Goal: Information Seeking & Learning: Learn about a topic

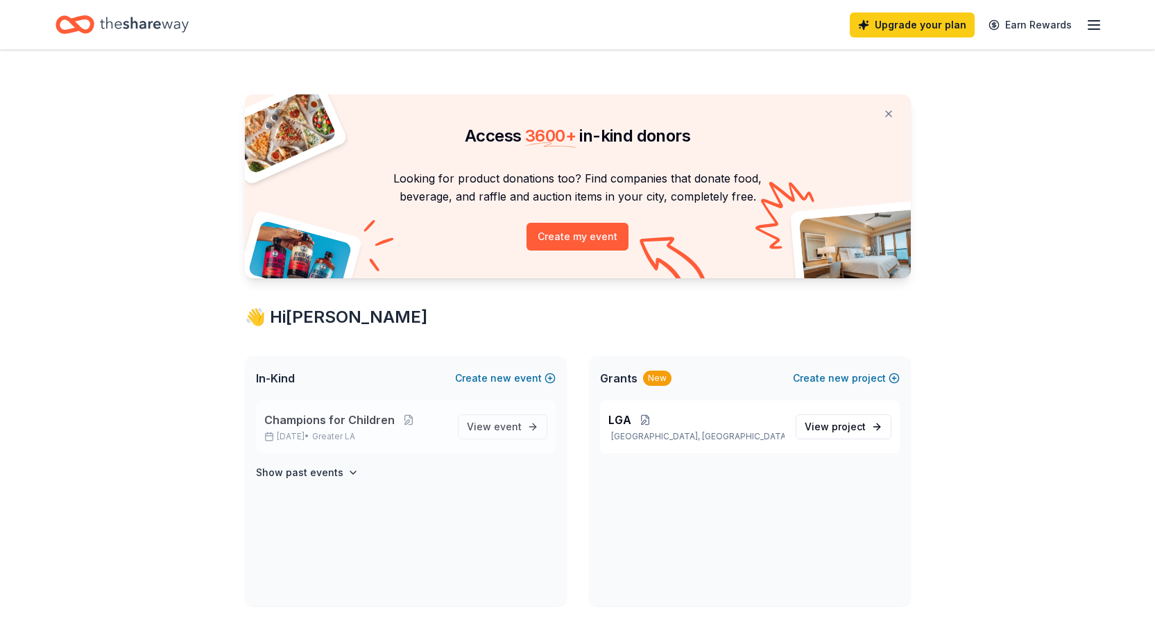
click at [331, 411] on span "Champions for Children" at bounding box center [329, 419] width 130 height 17
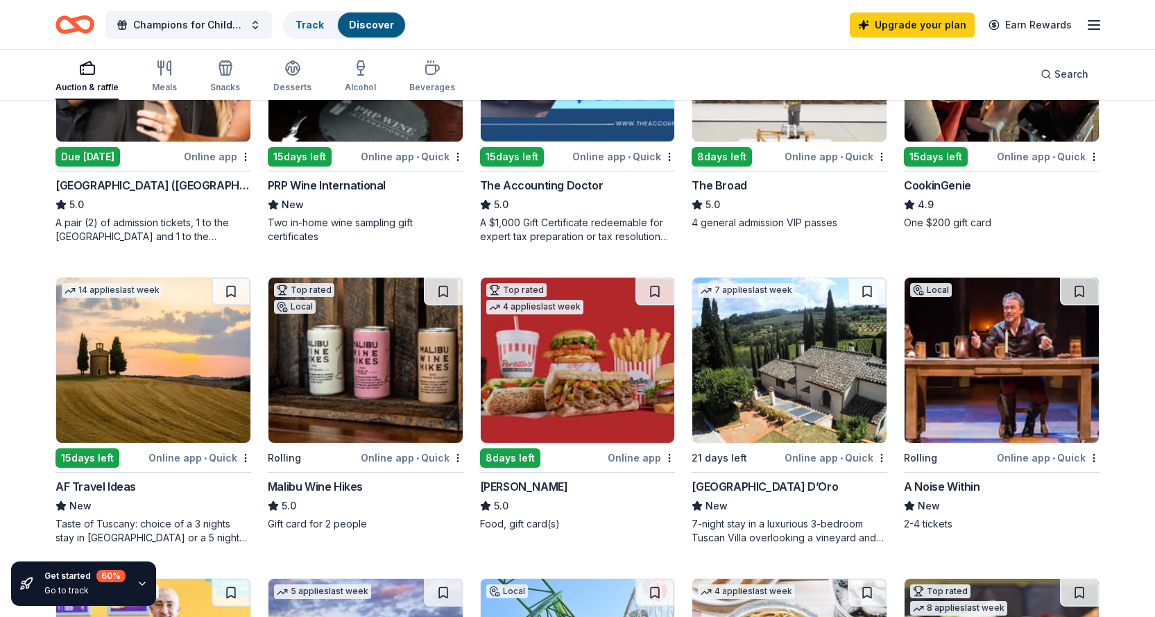
scroll to position [347, 0]
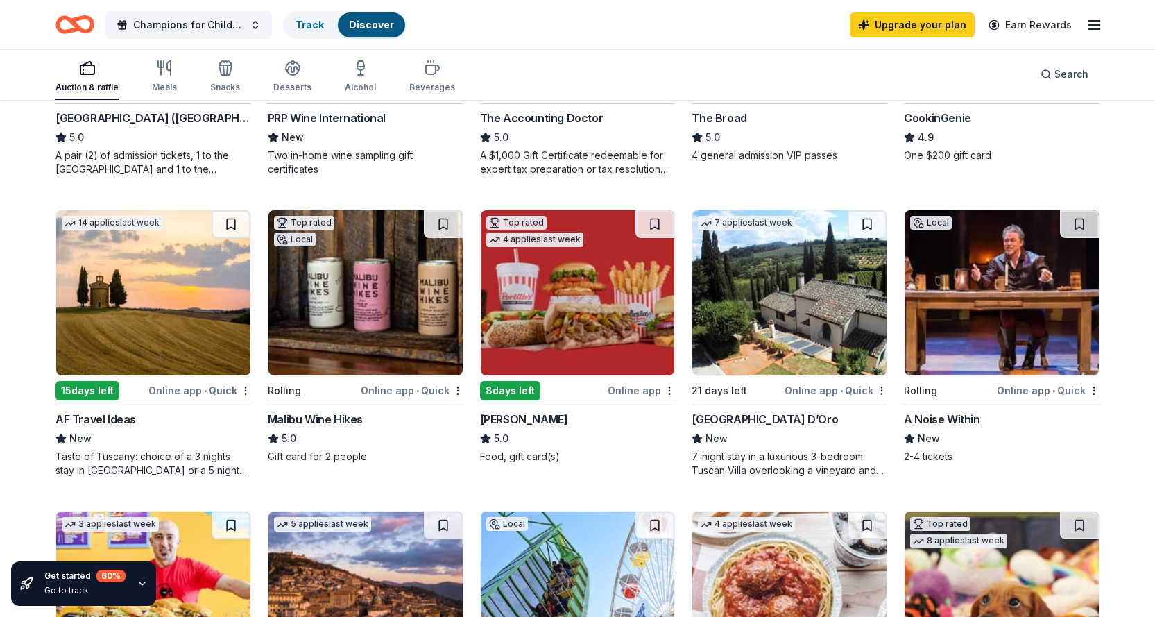
click at [200, 300] on img at bounding box center [153, 292] width 194 height 165
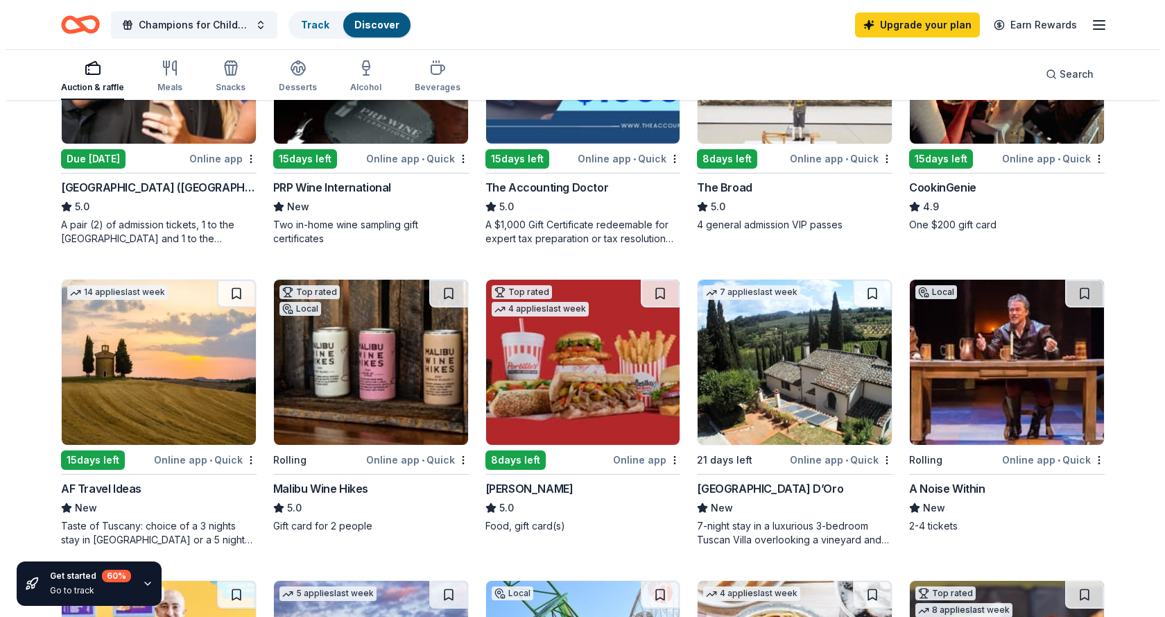
scroll to position [0, 0]
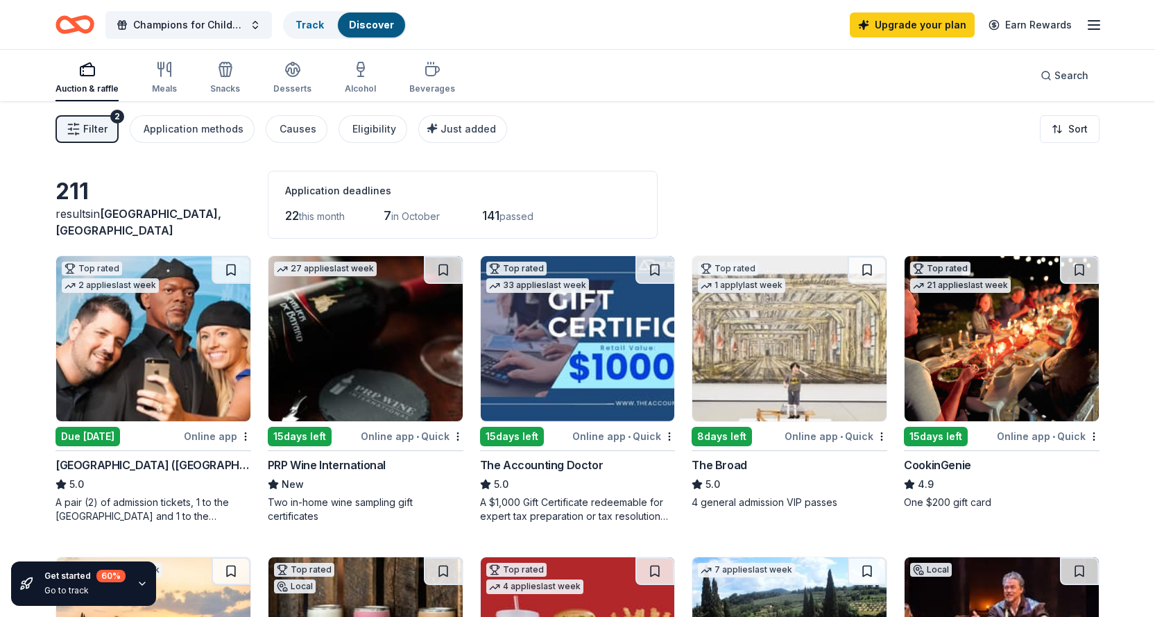
click at [99, 128] on span "Filter" at bounding box center [95, 129] width 24 height 17
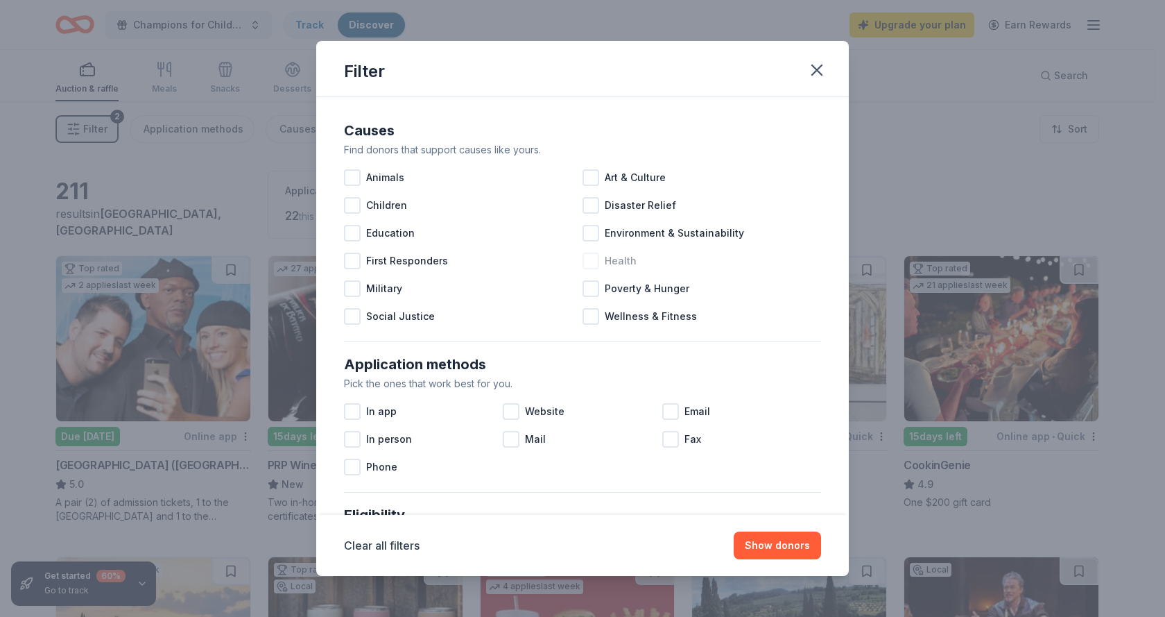
click at [589, 263] on div at bounding box center [591, 260] width 17 height 17
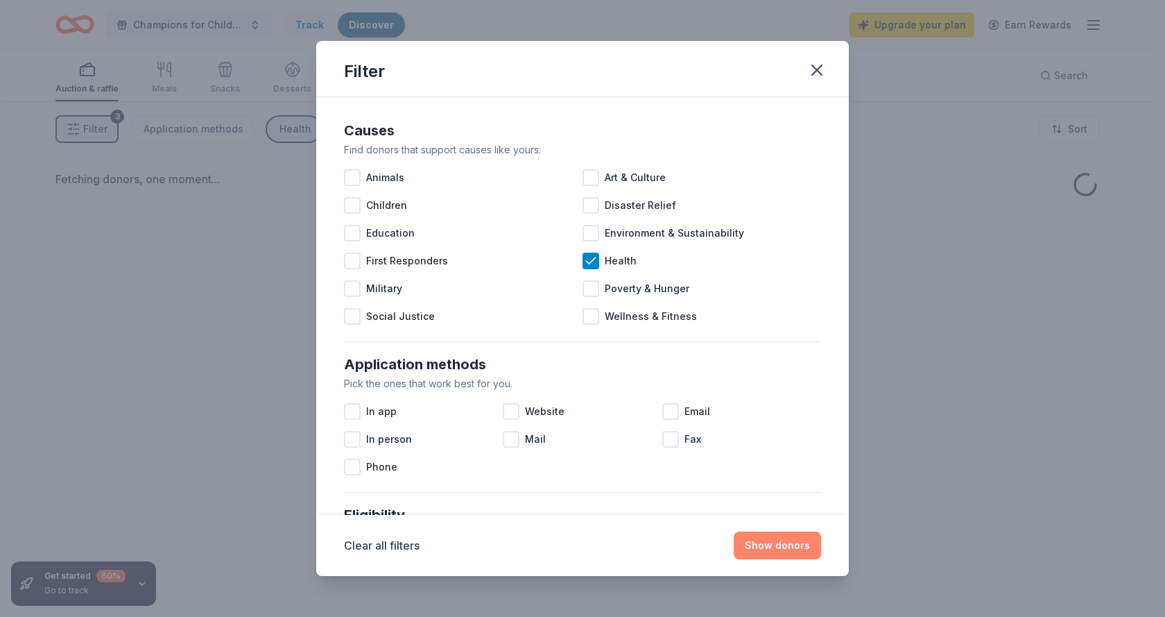
click at [782, 542] on button "Show donors" at bounding box center [777, 545] width 87 height 28
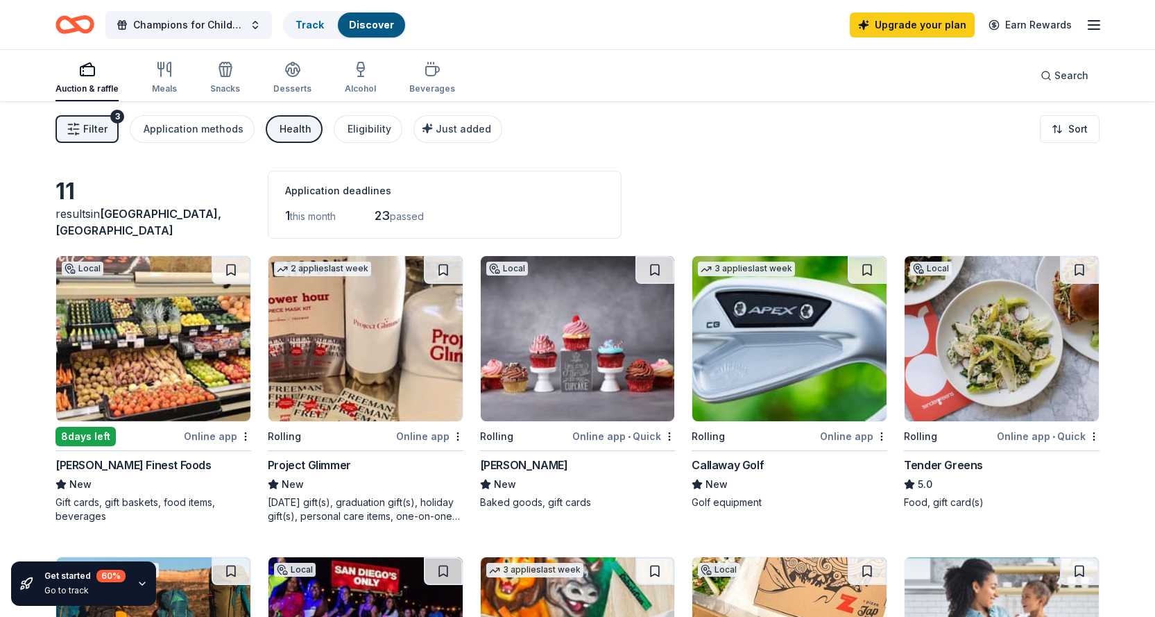
click at [96, 141] on button "Filter 3" at bounding box center [86, 129] width 63 height 28
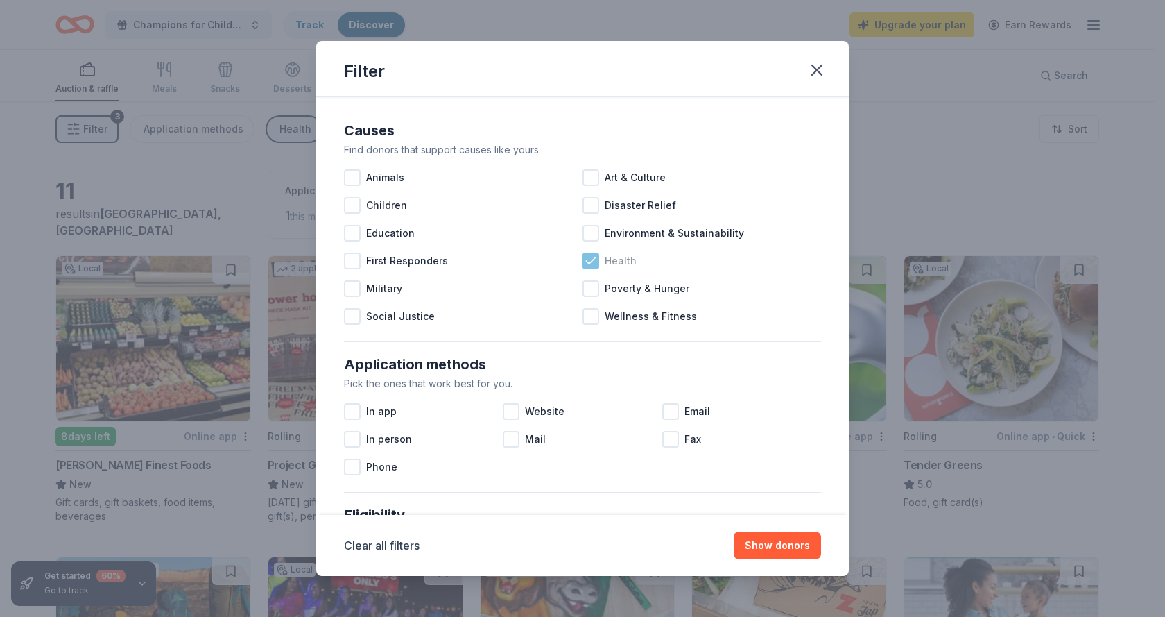
click at [584, 261] on icon at bounding box center [591, 261] width 14 height 14
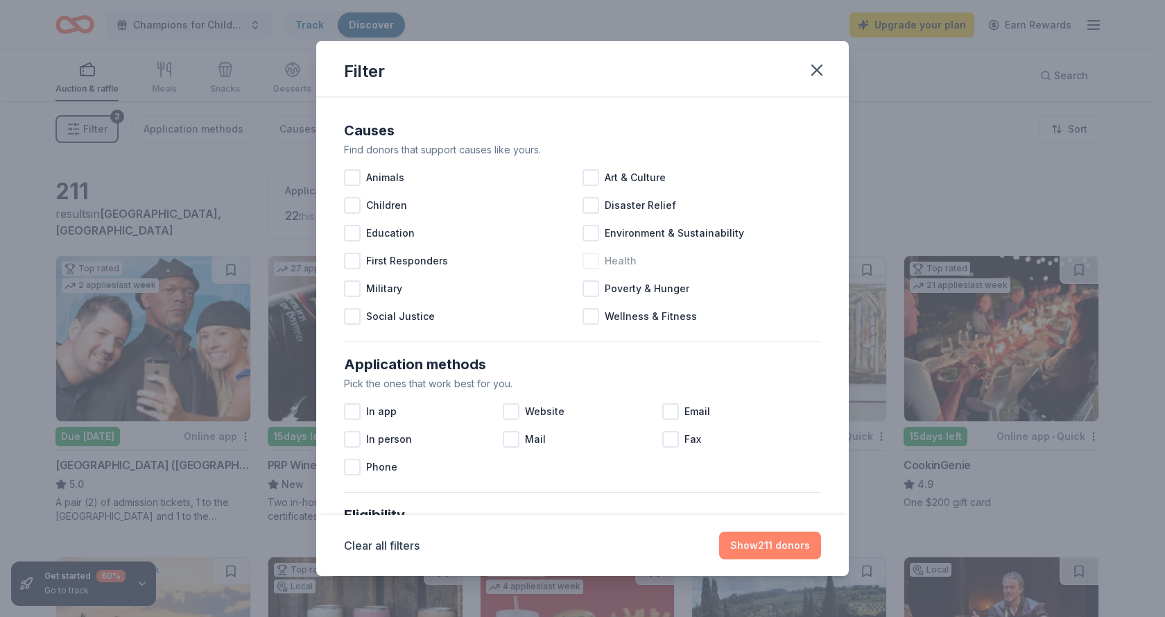
click at [765, 550] on button "Show 211 donors" at bounding box center [770, 545] width 102 height 28
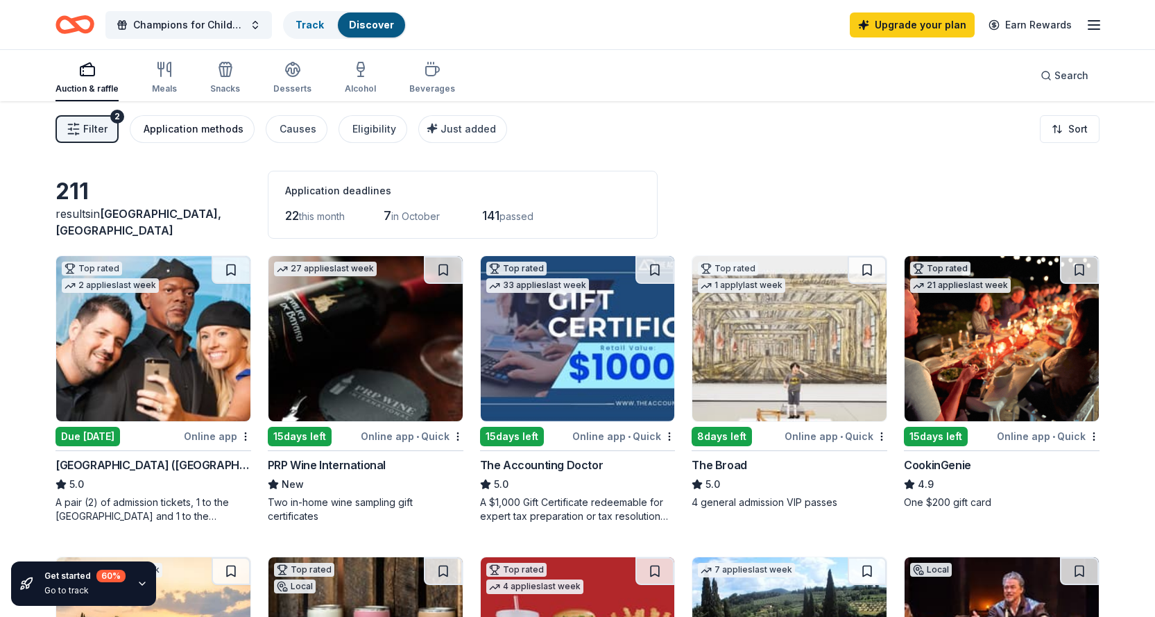
click at [206, 123] on div "Application methods" at bounding box center [194, 129] width 100 height 17
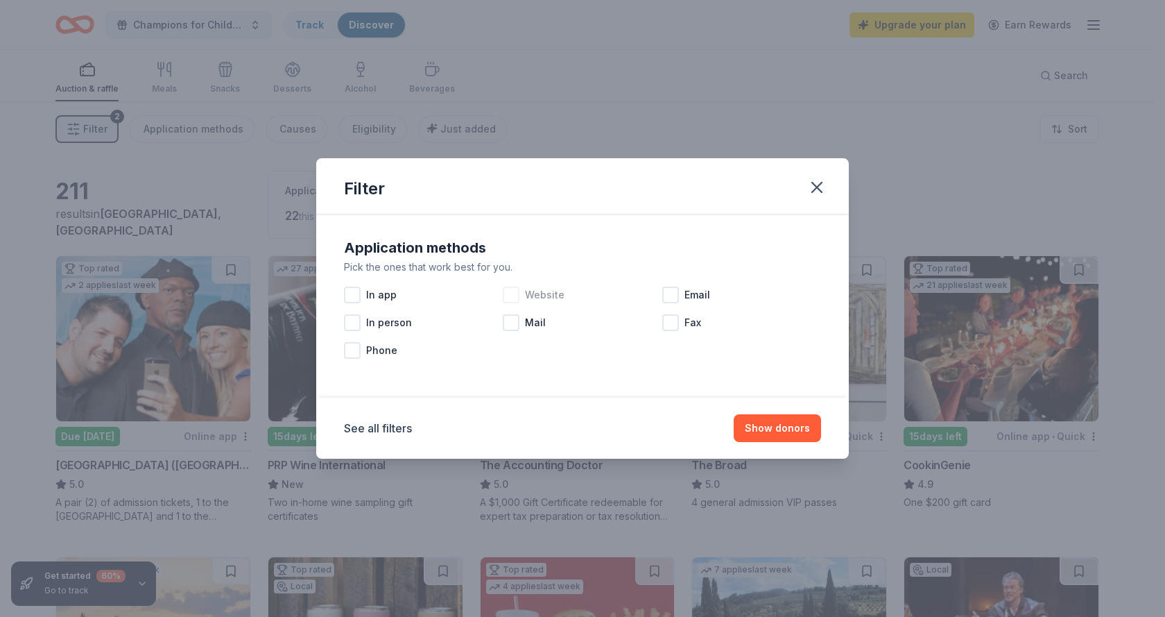
click at [549, 297] on span "Website" at bounding box center [545, 294] width 40 height 17
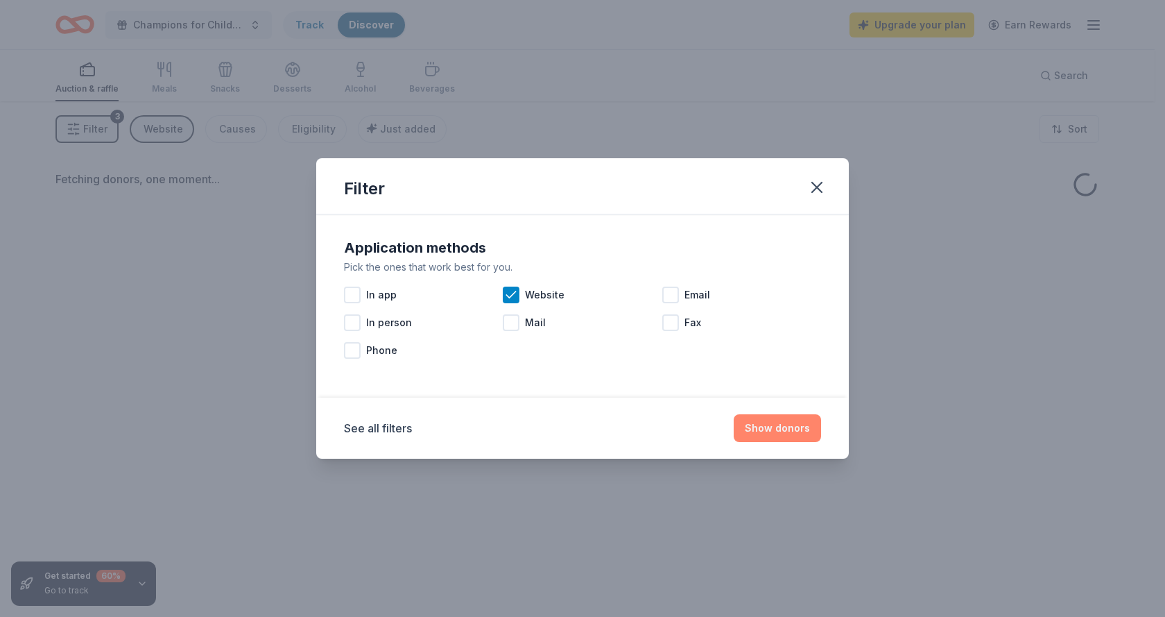
click at [782, 426] on button "Show donors" at bounding box center [777, 428] width 87 height 28
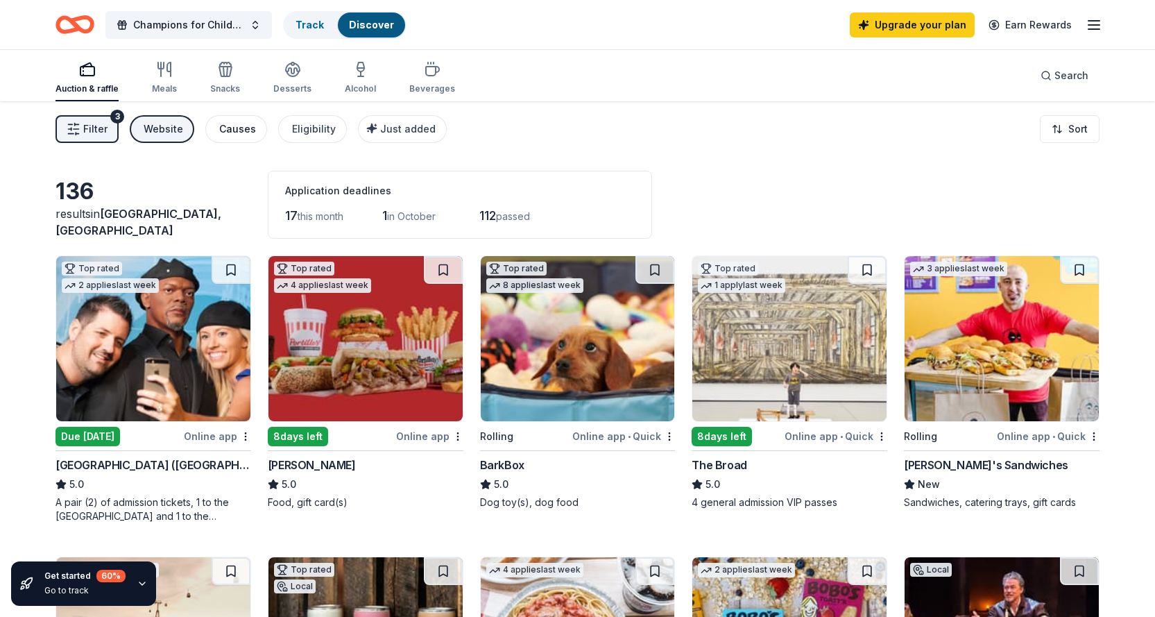
click at [227, 124] on div "Causes" at bounding box center [237, 129] width 37 height 17
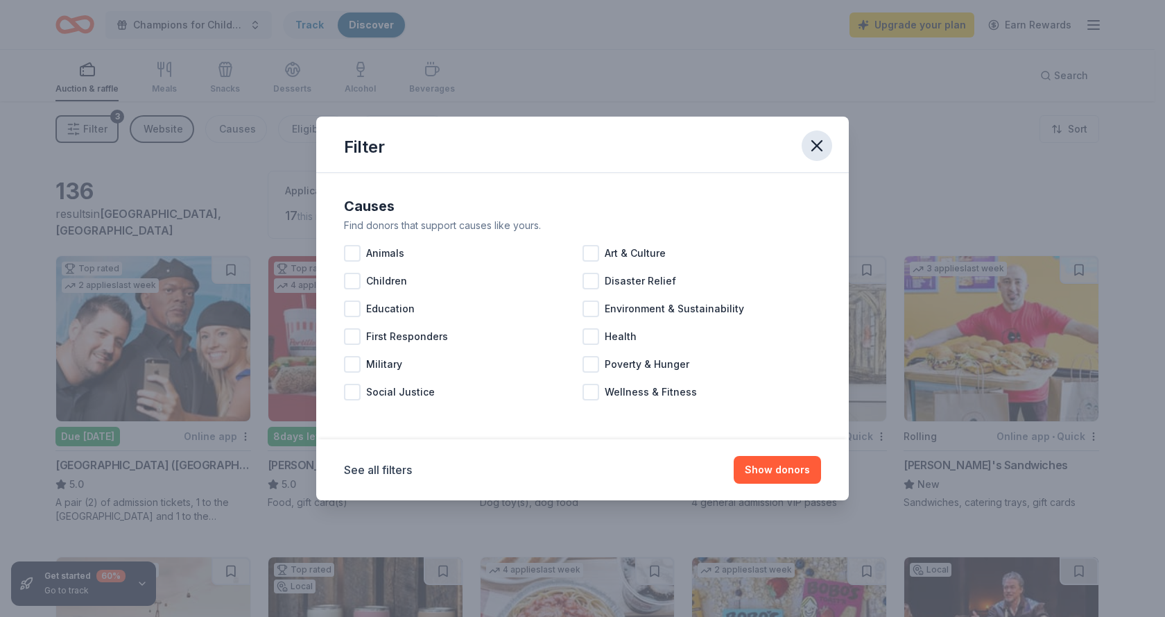
click at [822, 144] on icon "button" at bounding box center [816, 145] width 19 height 19
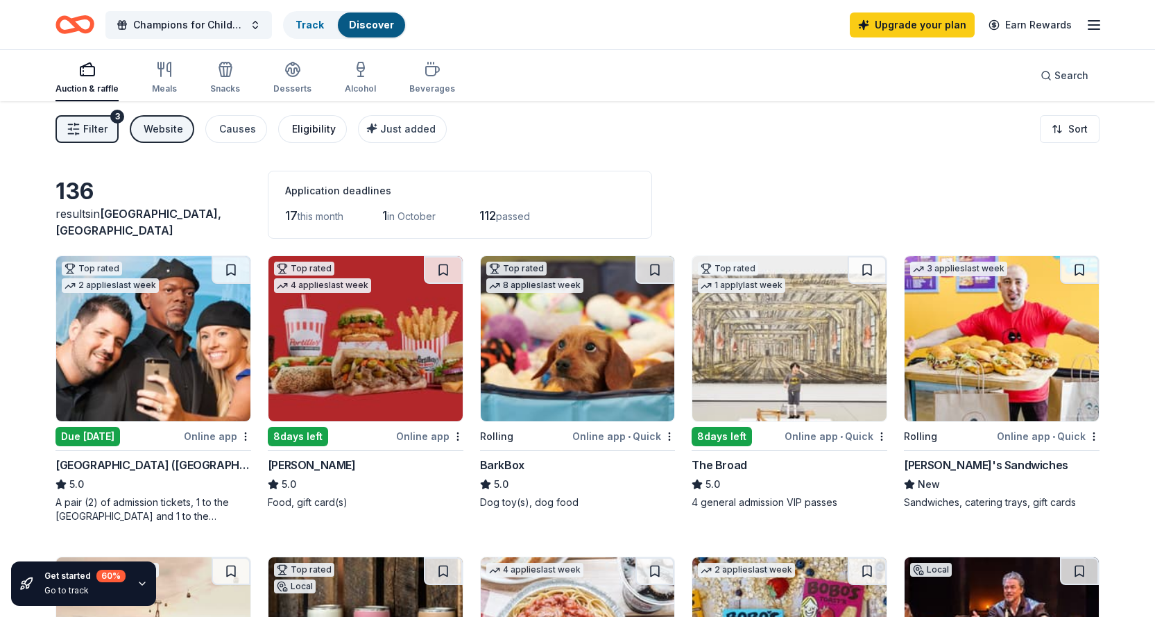
click at [295, 128] on div "Eligibility" at bounding box center [314, 129] width 44 height 17
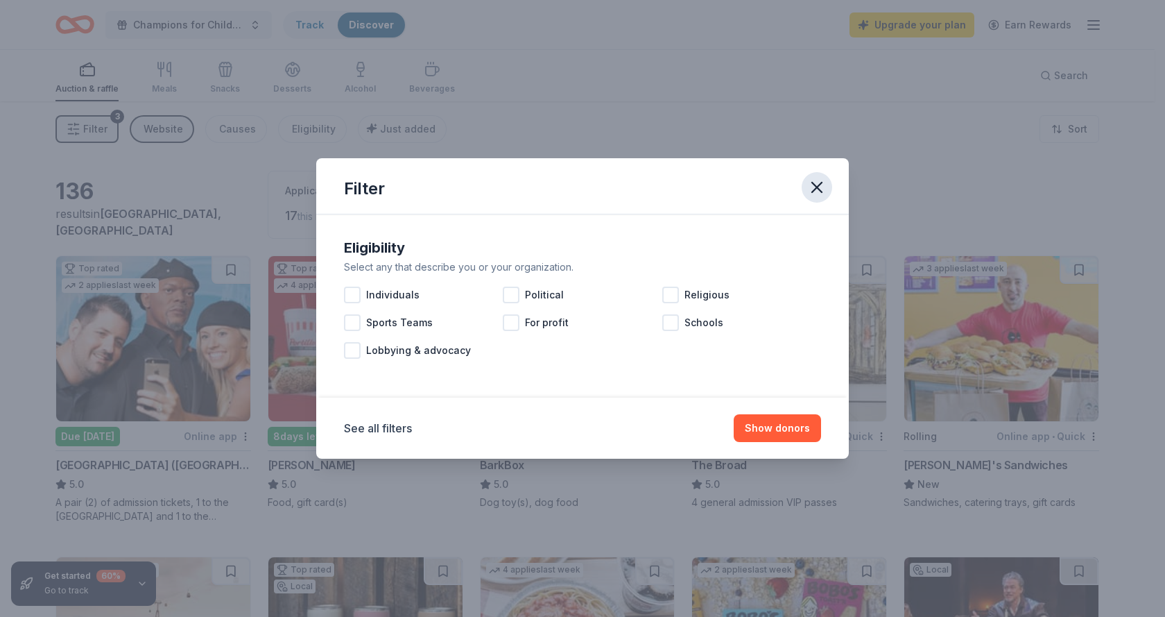
click at [828, 184] on button "button" at bounding box center [817, 187] width 31 height 31
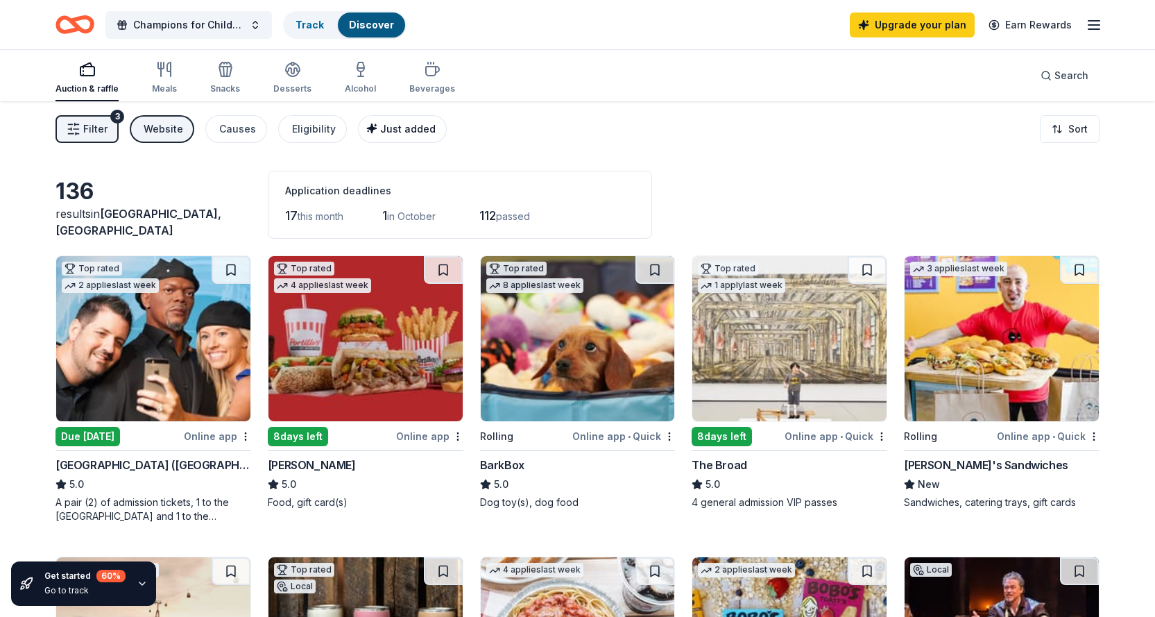
click at [376, 135] on div "Just added" at bounding box center [404, 129] width 64 height 17
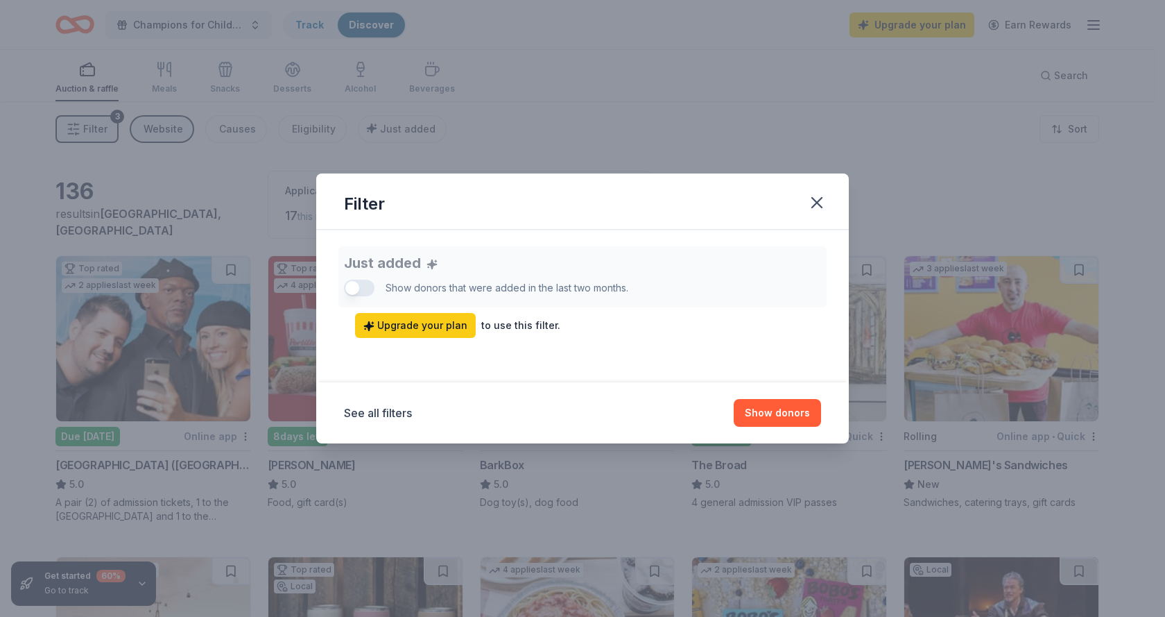
drag, startPoint x: 813, startPoint y: 200, endPoint x: 733, endPoint y: 178, distance: 83.4
click at [814, 200] on icon "button" at bounding box center [816, 202] width 19 height 19
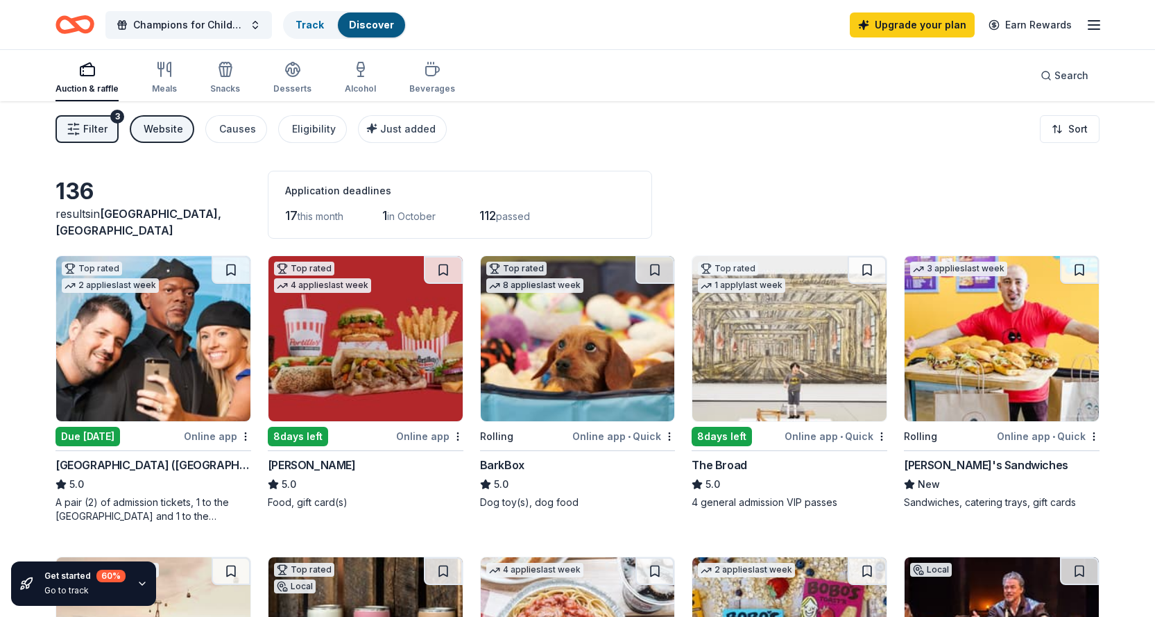
click at [144, 130] on div "Website" at bounding box center [164, 129] width 40 height 17
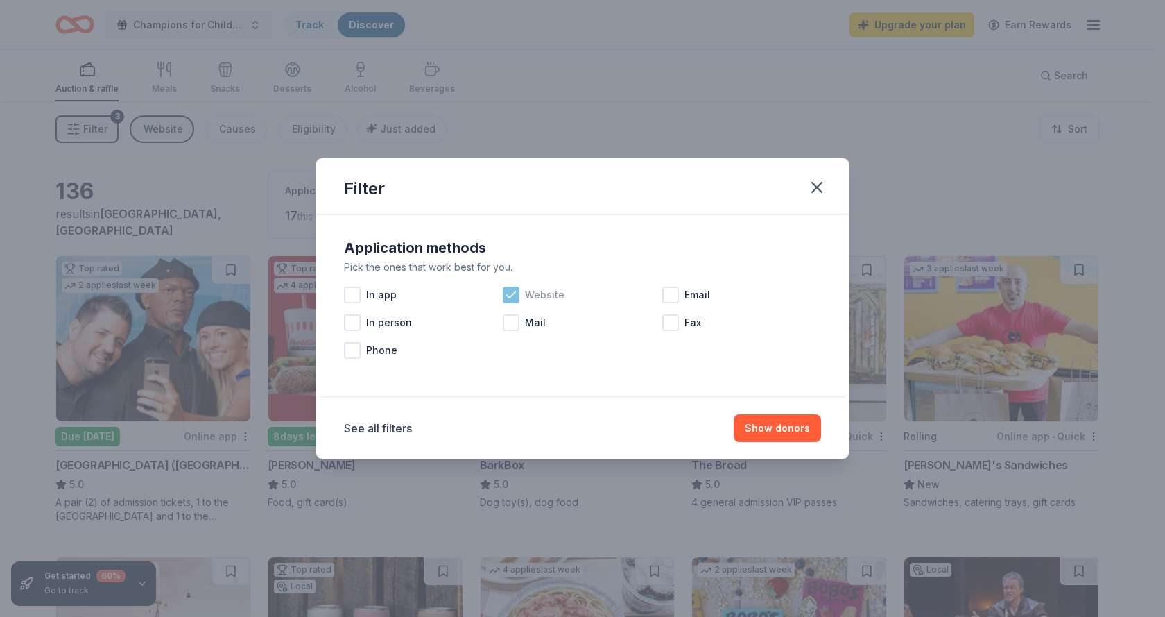
click at [510, 298] on icon at bounding box center [511, 295] width 14 height 14
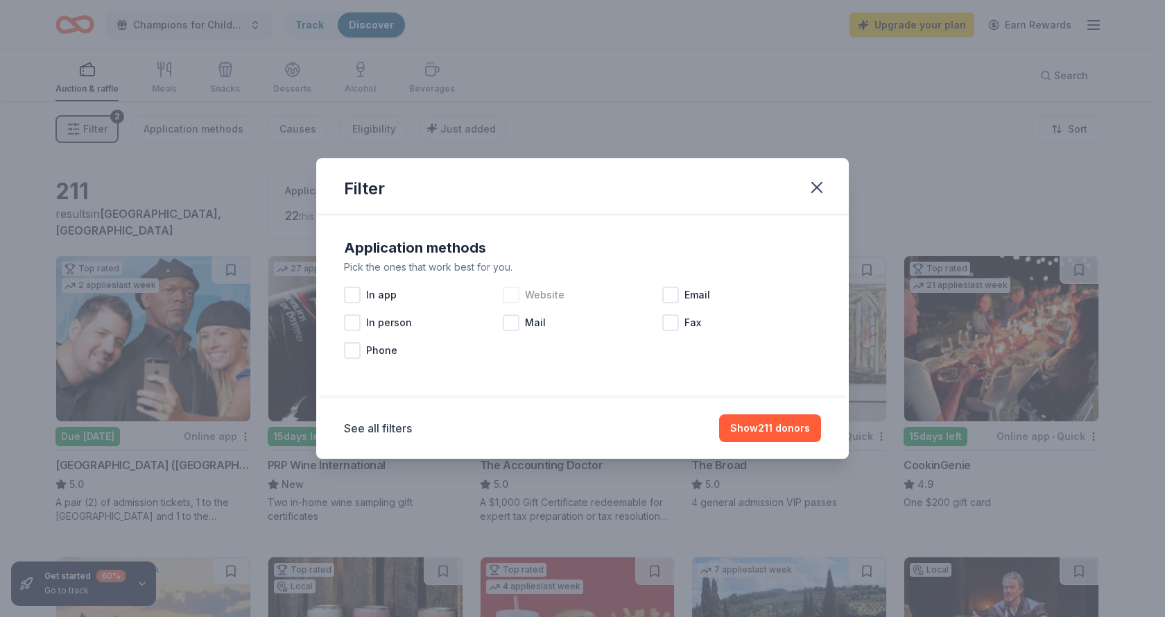
click at [508, 298] on div at bounding box center [511, 294] width 17 height 17
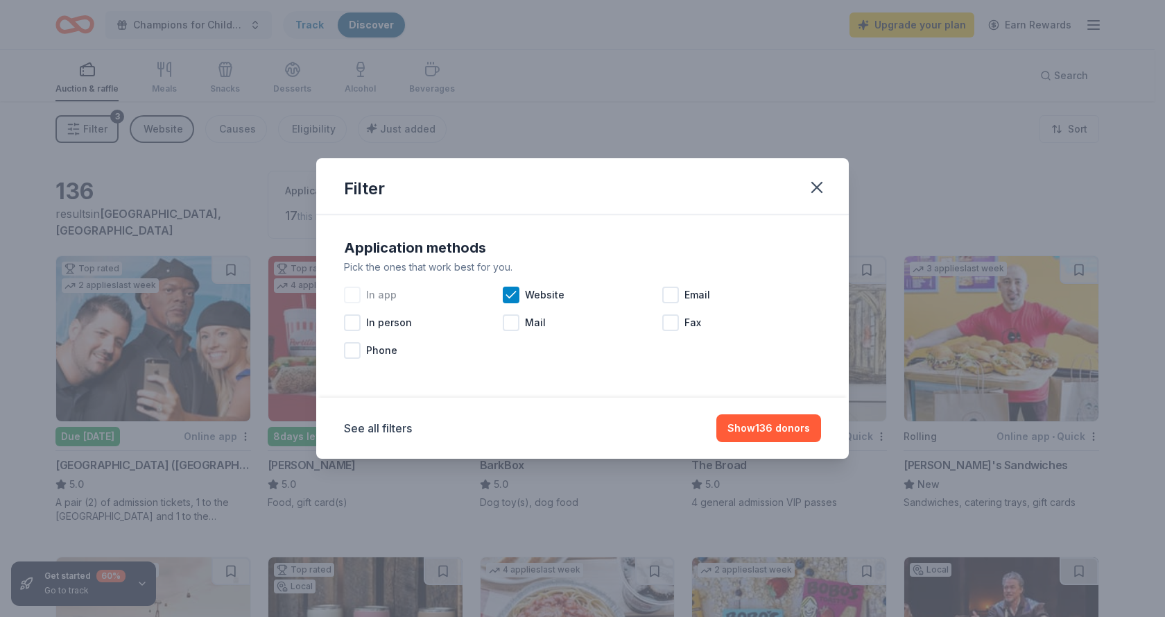
click at [397, 292] on div "In app" at bounding box center [423, 295] width 159 height 28
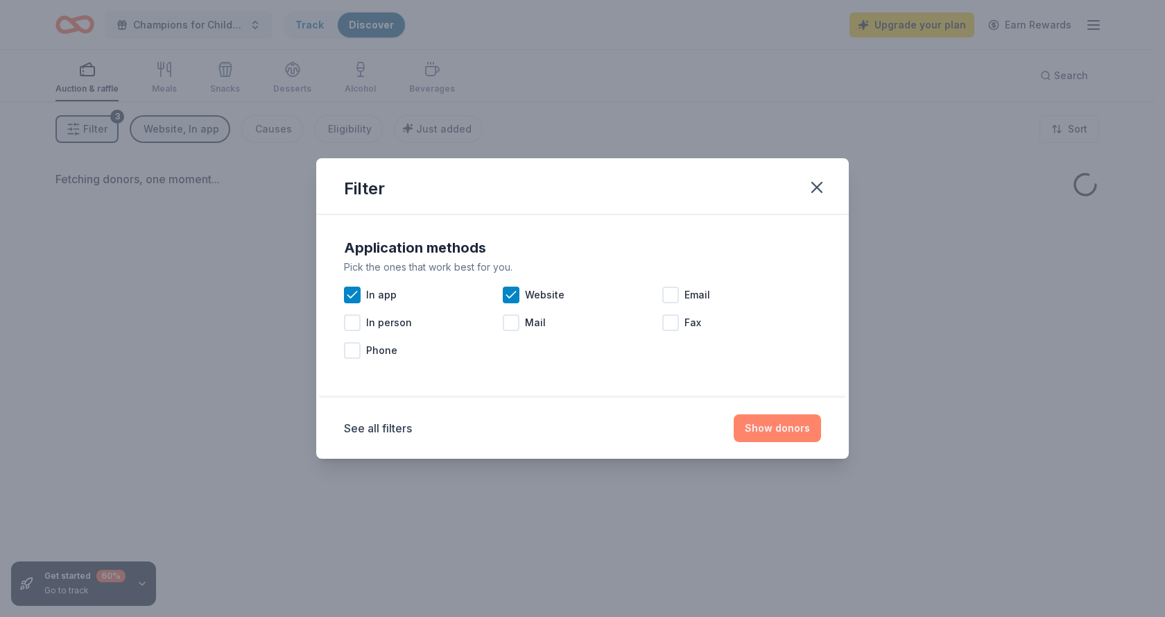
click at [774, 420] on button "Show donors" at bounding box center [777, 428] width 87 height 28
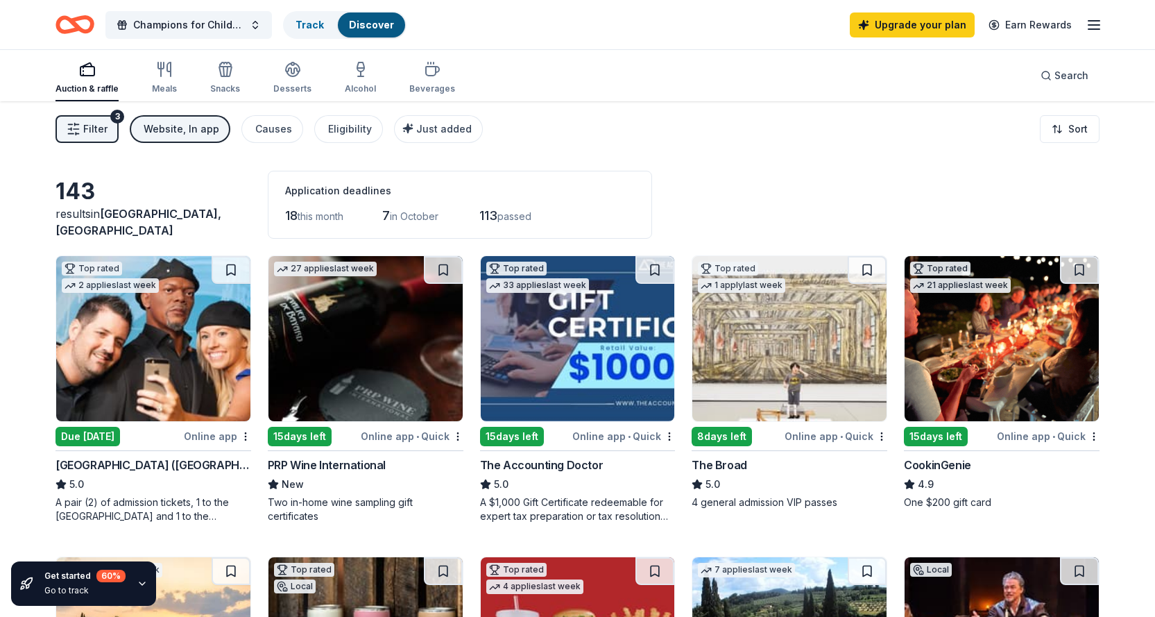
click at [111, 127] on button "Filter 3" at bounding box center [86, 129] width 63 height 28
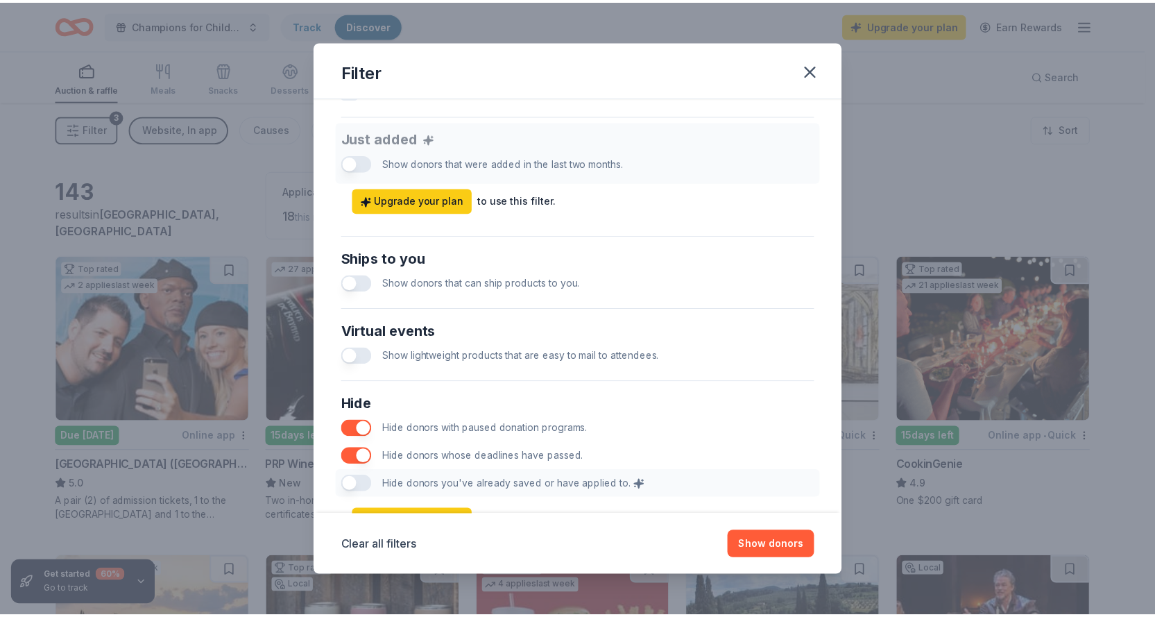
scroll to position [591, 0]
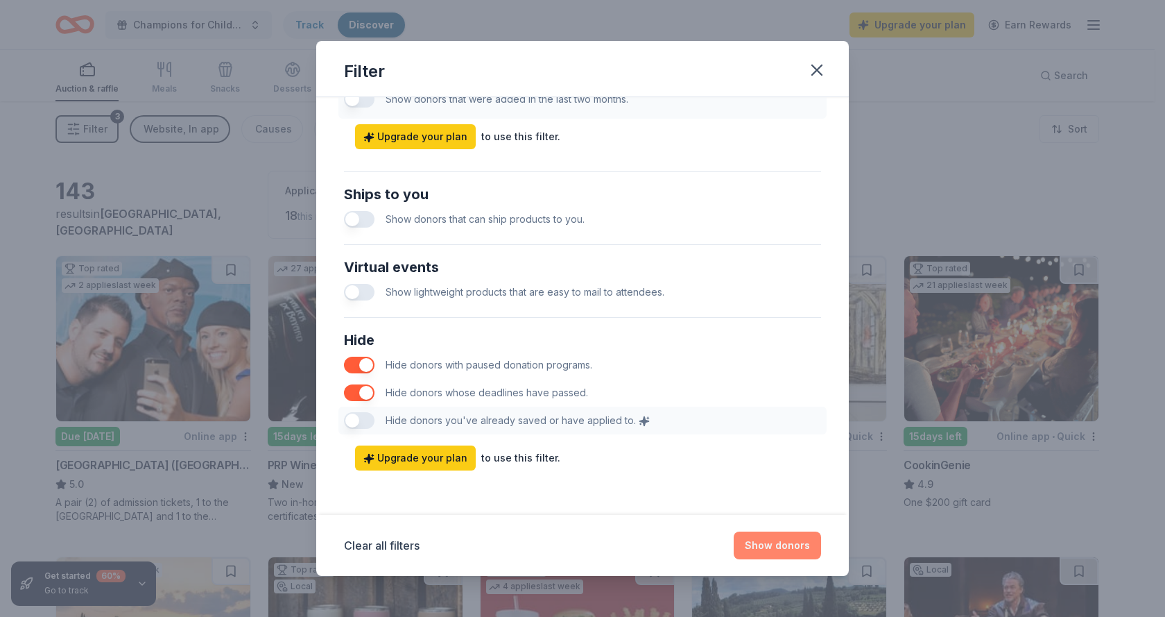
click at [779, 536] on button "Show donors" at bounding box center [777, 545] width 87 height 28
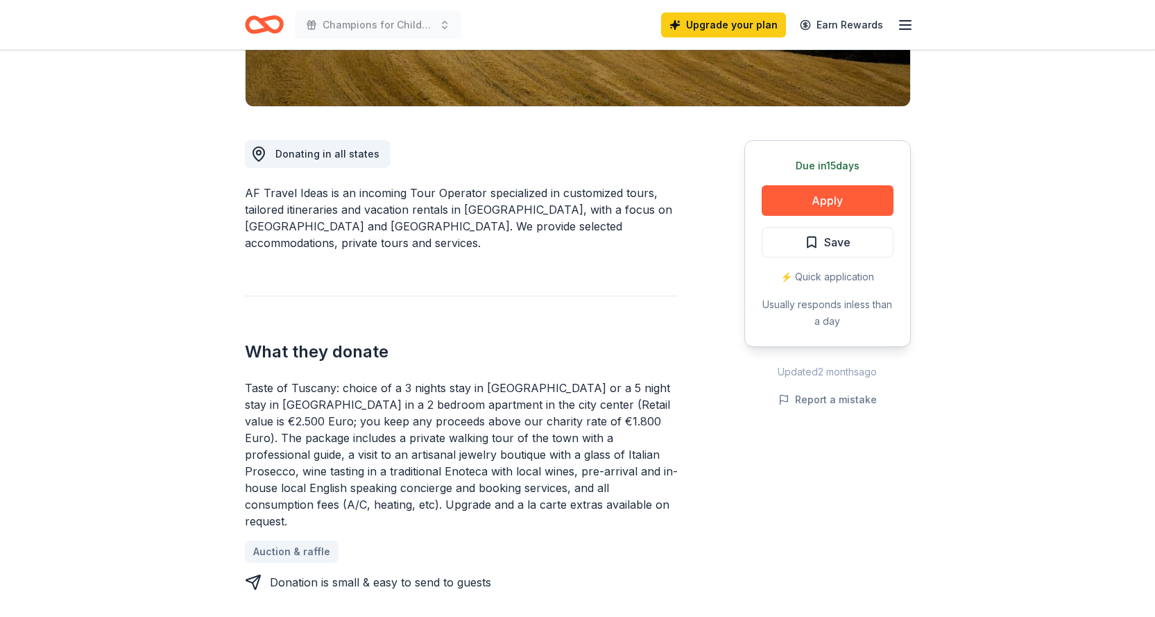
scroll to position [485, 0]
